Goal: Entertainment & Leisure: Consume media (video, audio)

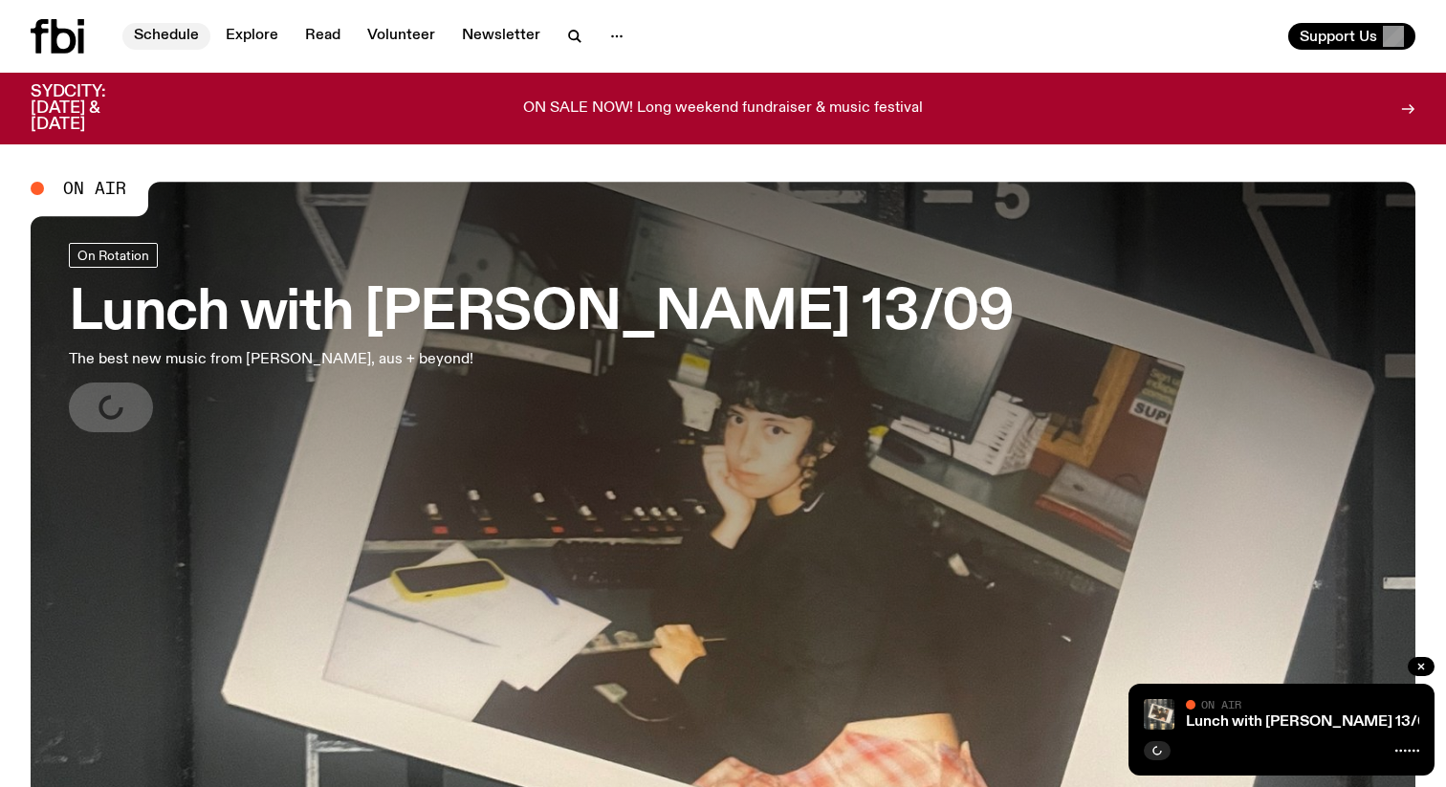
click at [168, 37] on link "Schedule" at bounding box center [166, 36] width 88 height 27
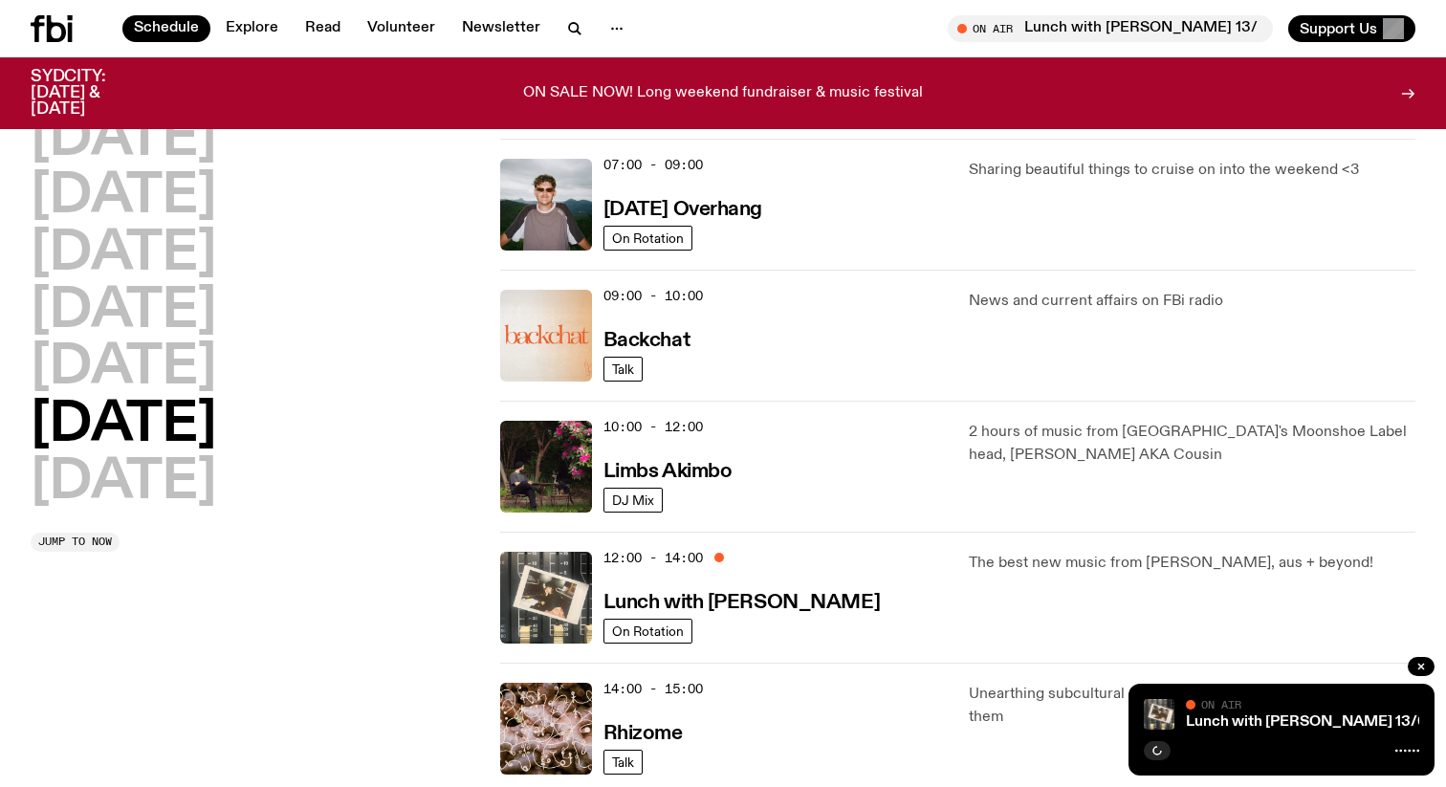
scroll to position [381, 0]
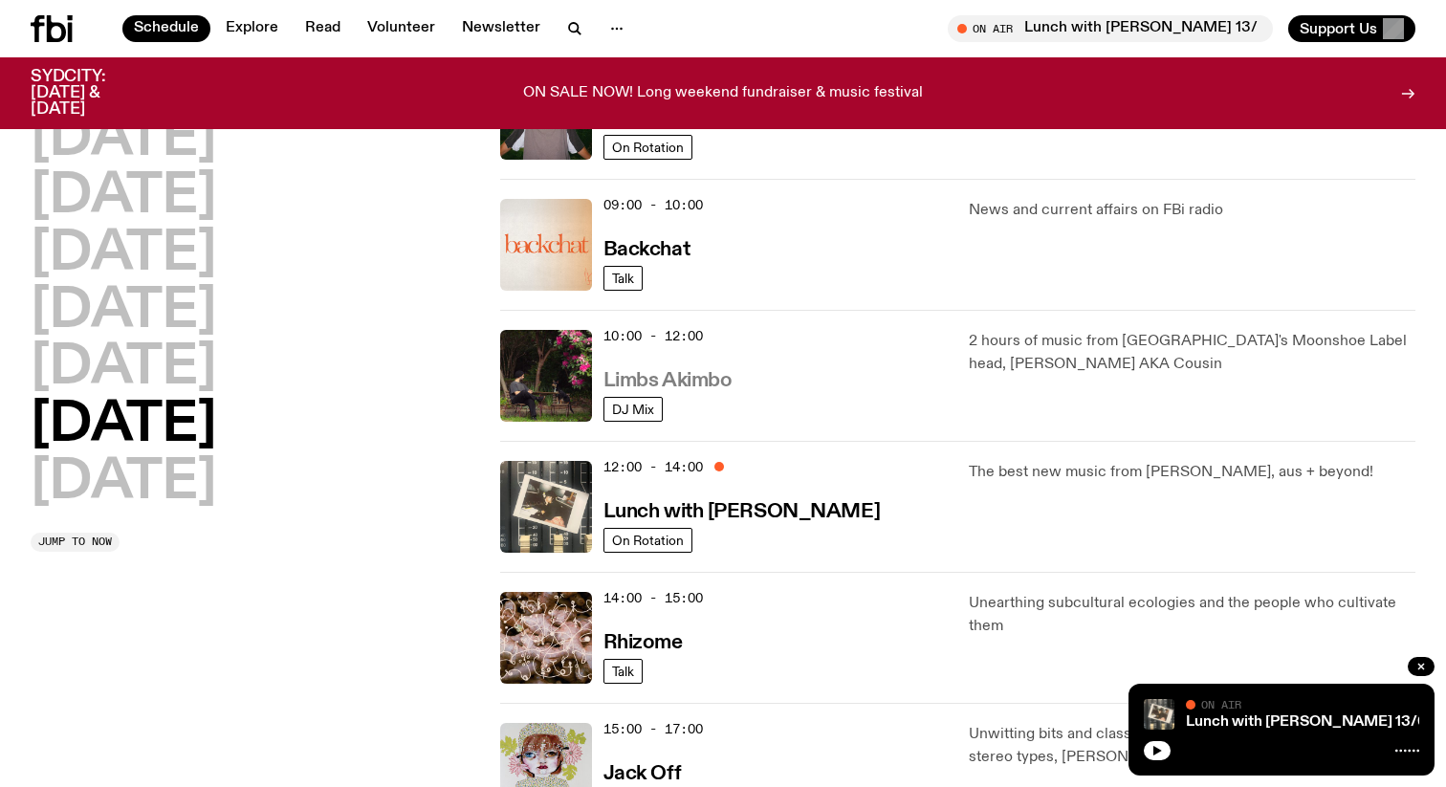
click at [713, 387] on h3 "Limbs Akimbo" at bounding box center [667, 381] width 129 height 20
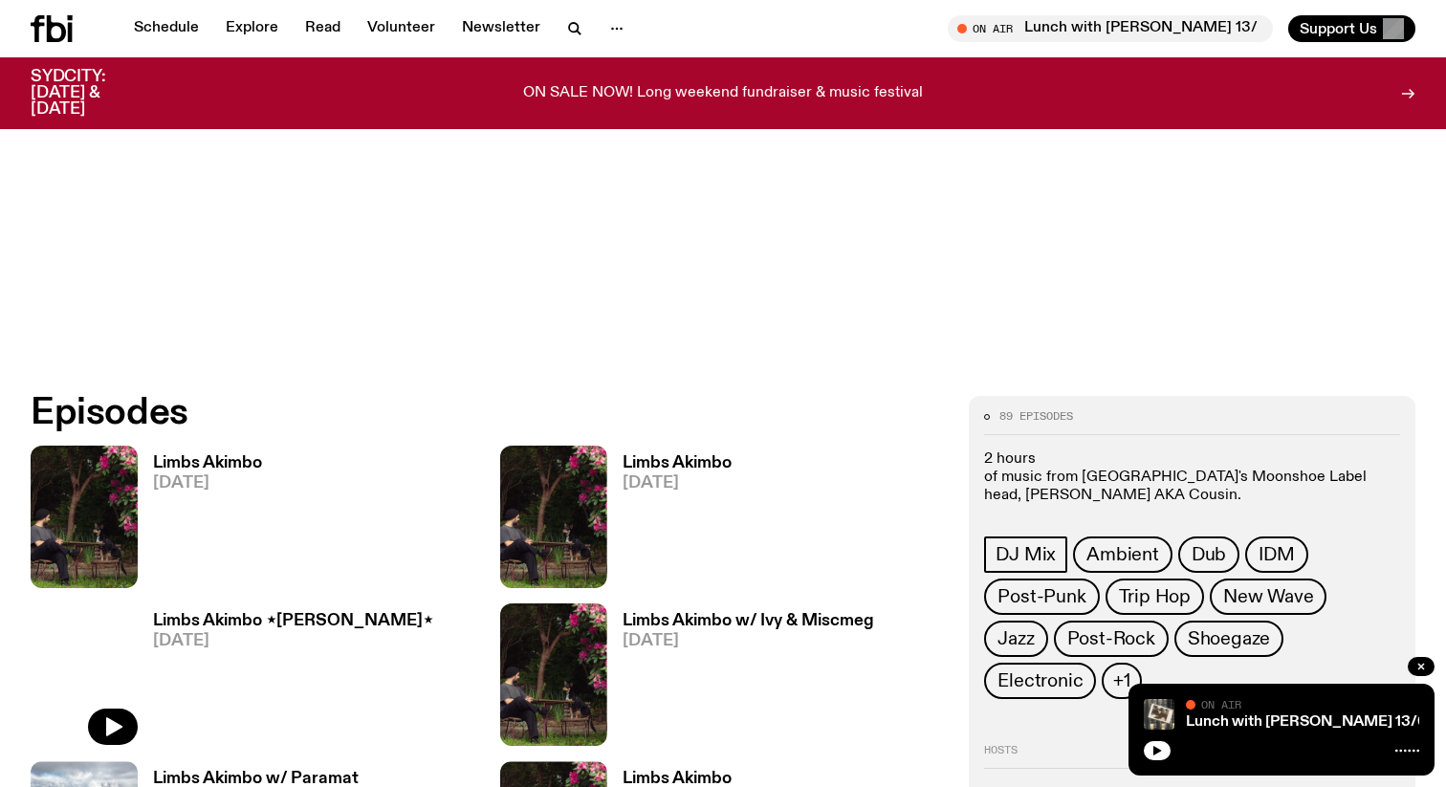
scroll to position [686, 0]
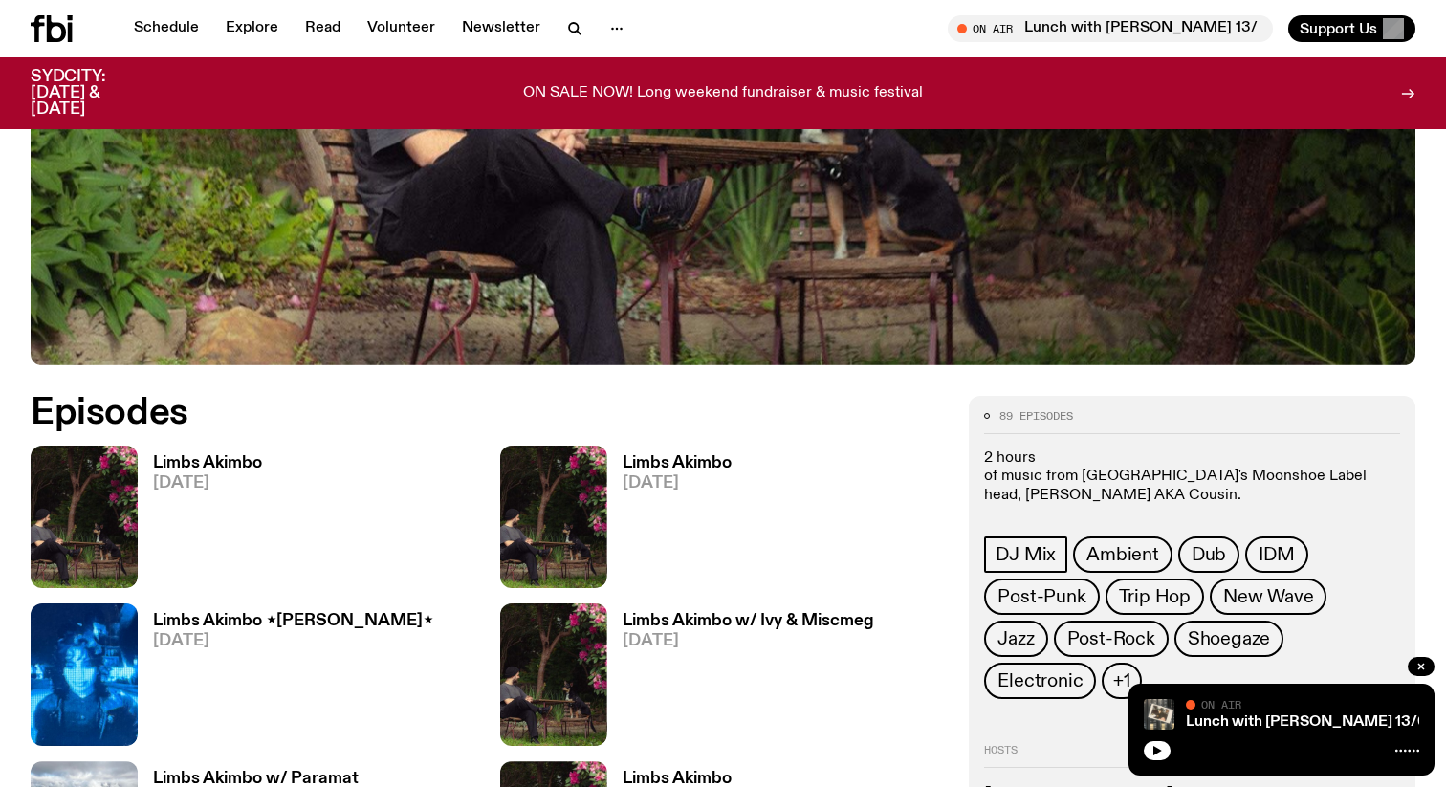
click at [242, 460] on h3 "Limbs Akimbo" at bounding box center [207, 463] width 109 height 16
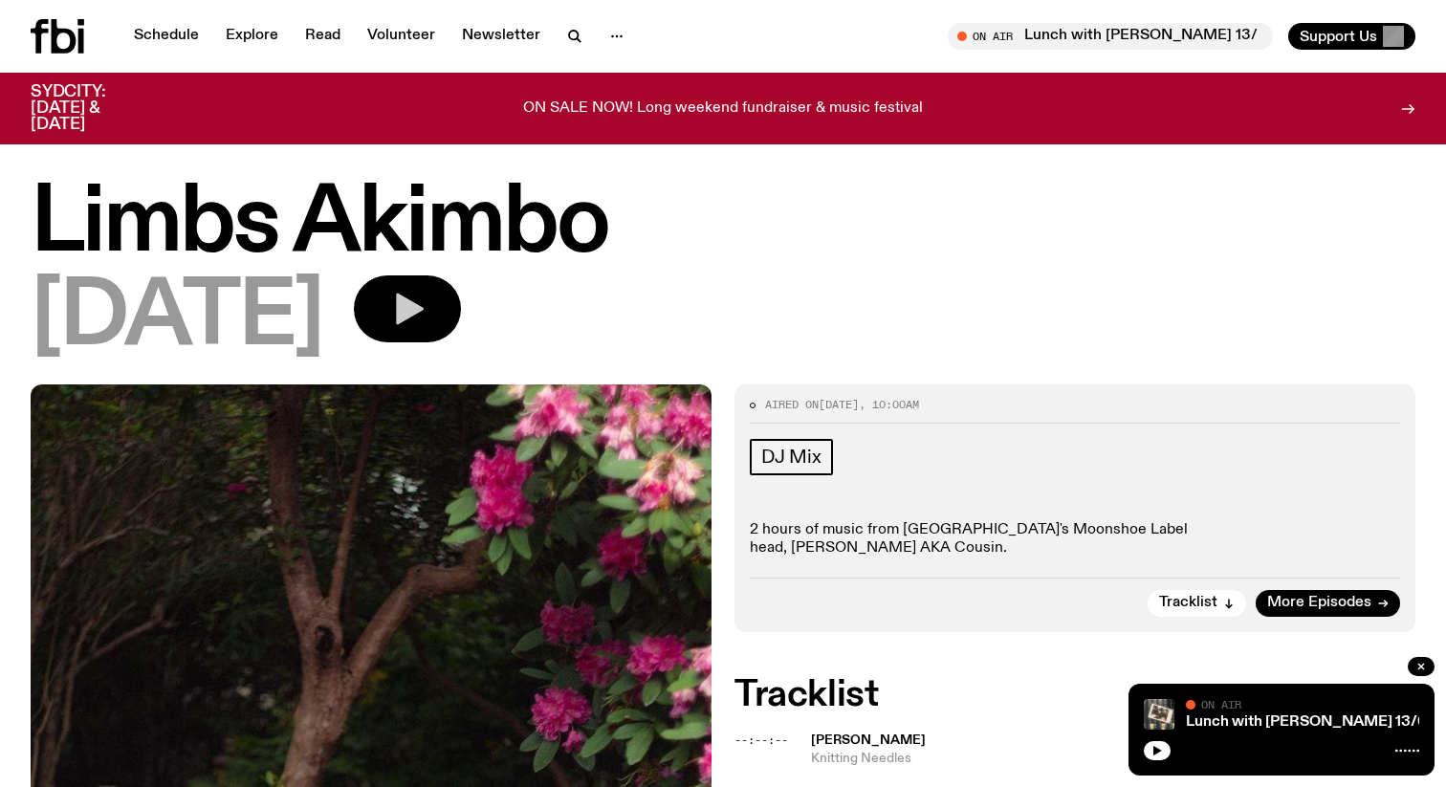
click at [424, 313] on icon "button" at bounding box center [410, 310] width 28 height 32
